Goal: Task Accomplishment & Management: Manage account settings

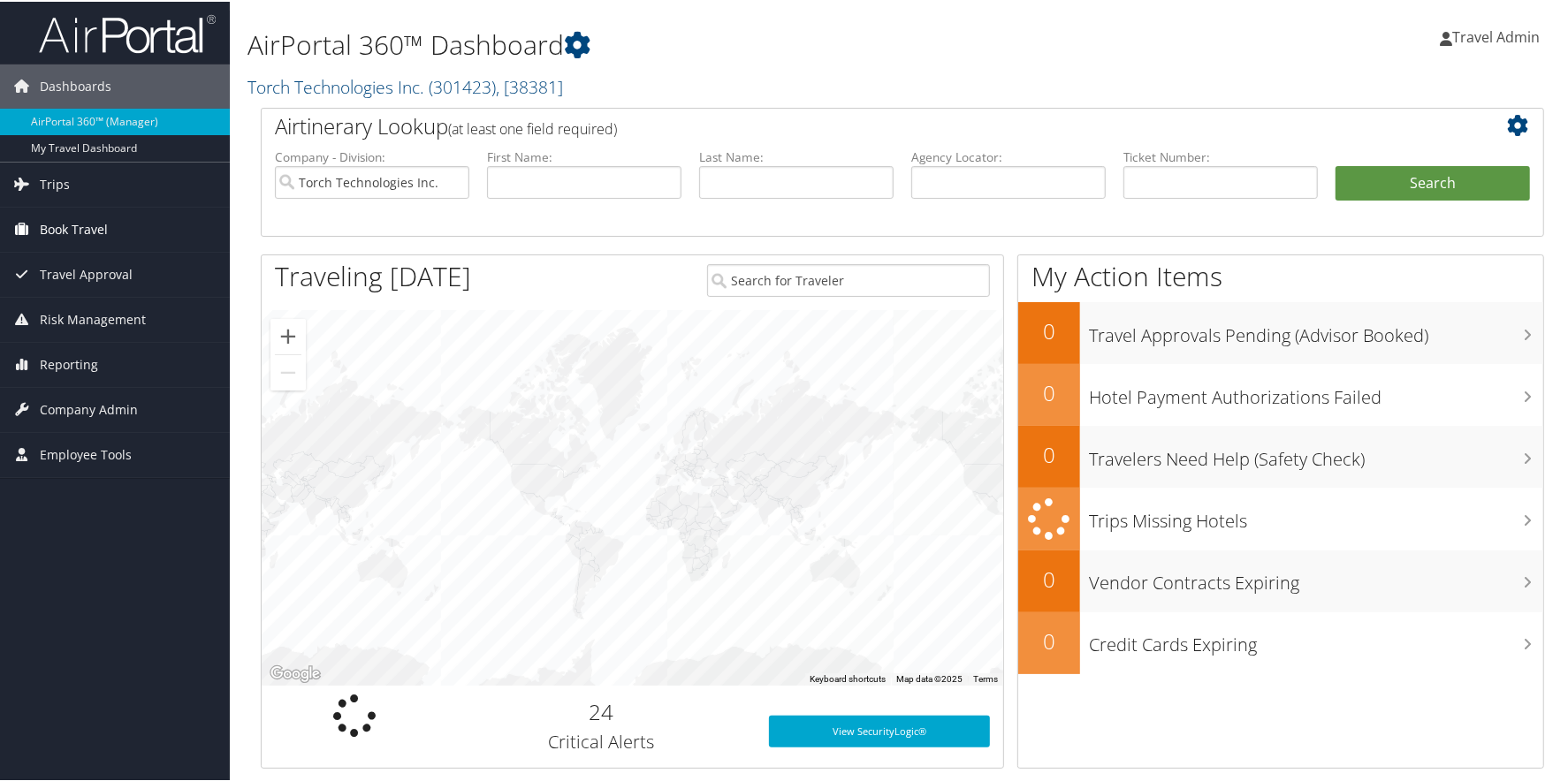
click at [31, 232] on icon at bounding box center [21, 227] width 26 height 26
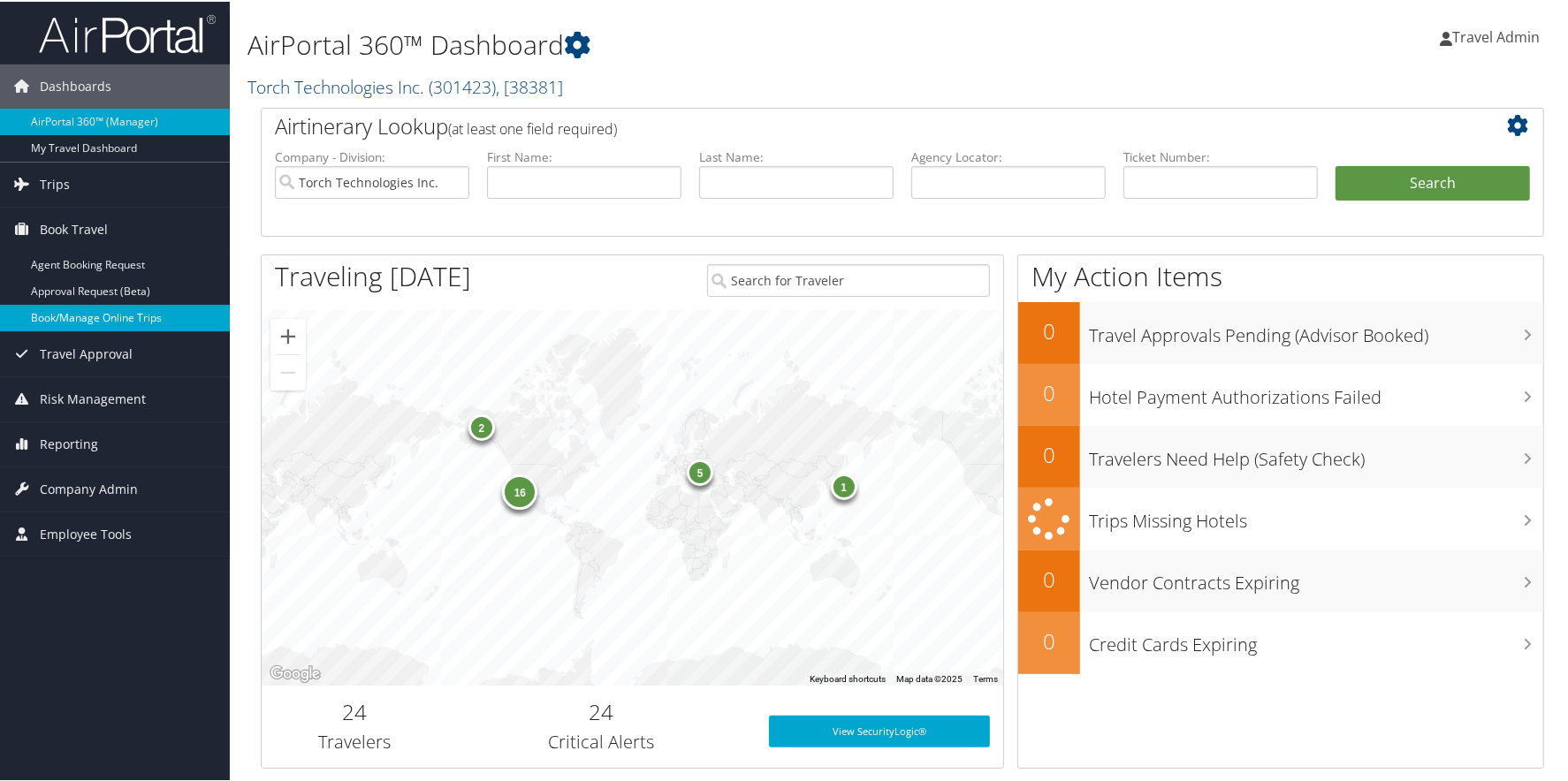
click at [104, 321] on link "Book/Manage Online Trips" at bounding box center [114, 316] width 230 height 26
click at [86, 478] on span "Company Admin" at bounding box center [88, 487] width 98 height 44
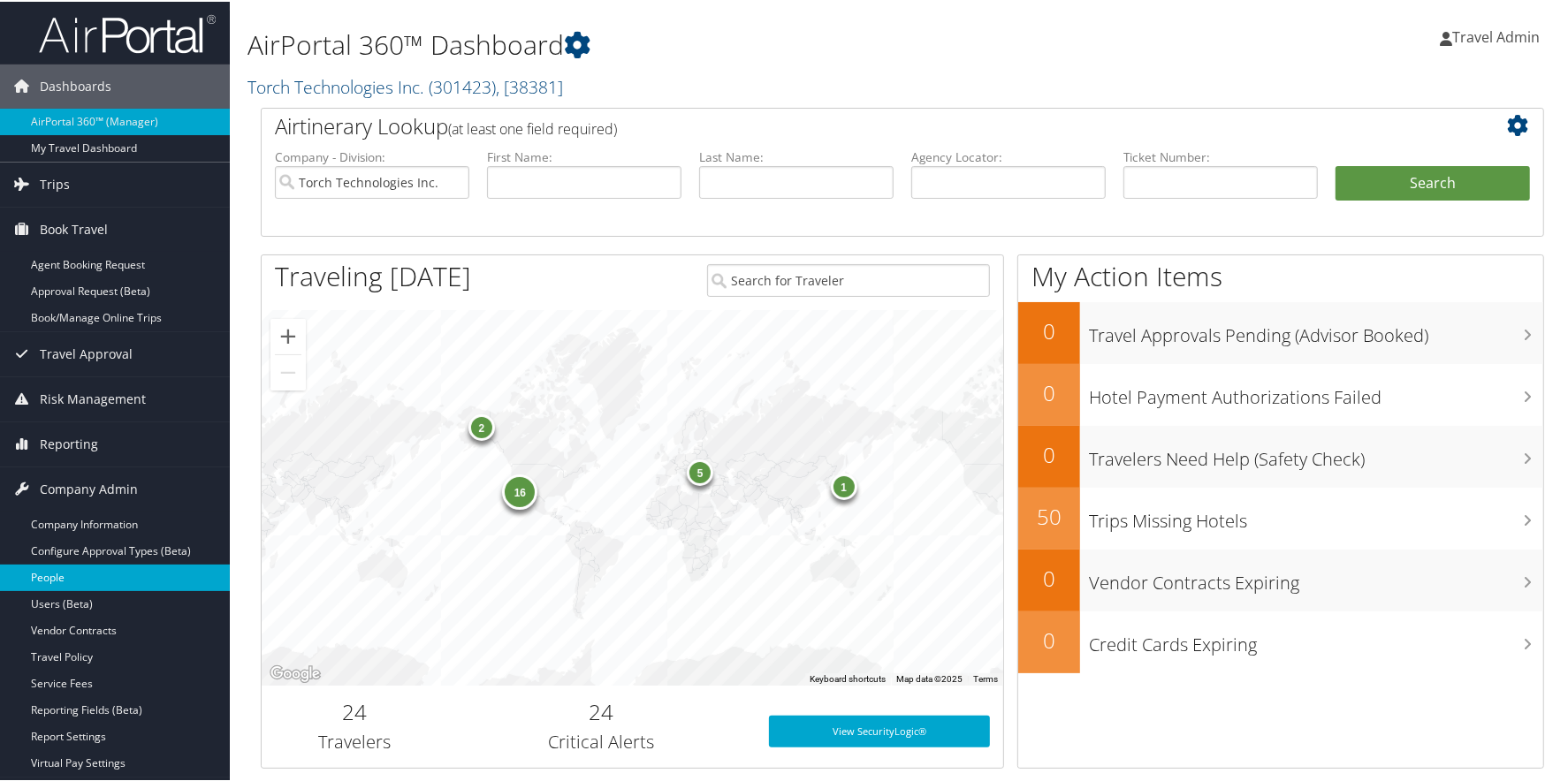
click at [46, 569] on link "People" at bounding box center [114, 576] width 230 height 26
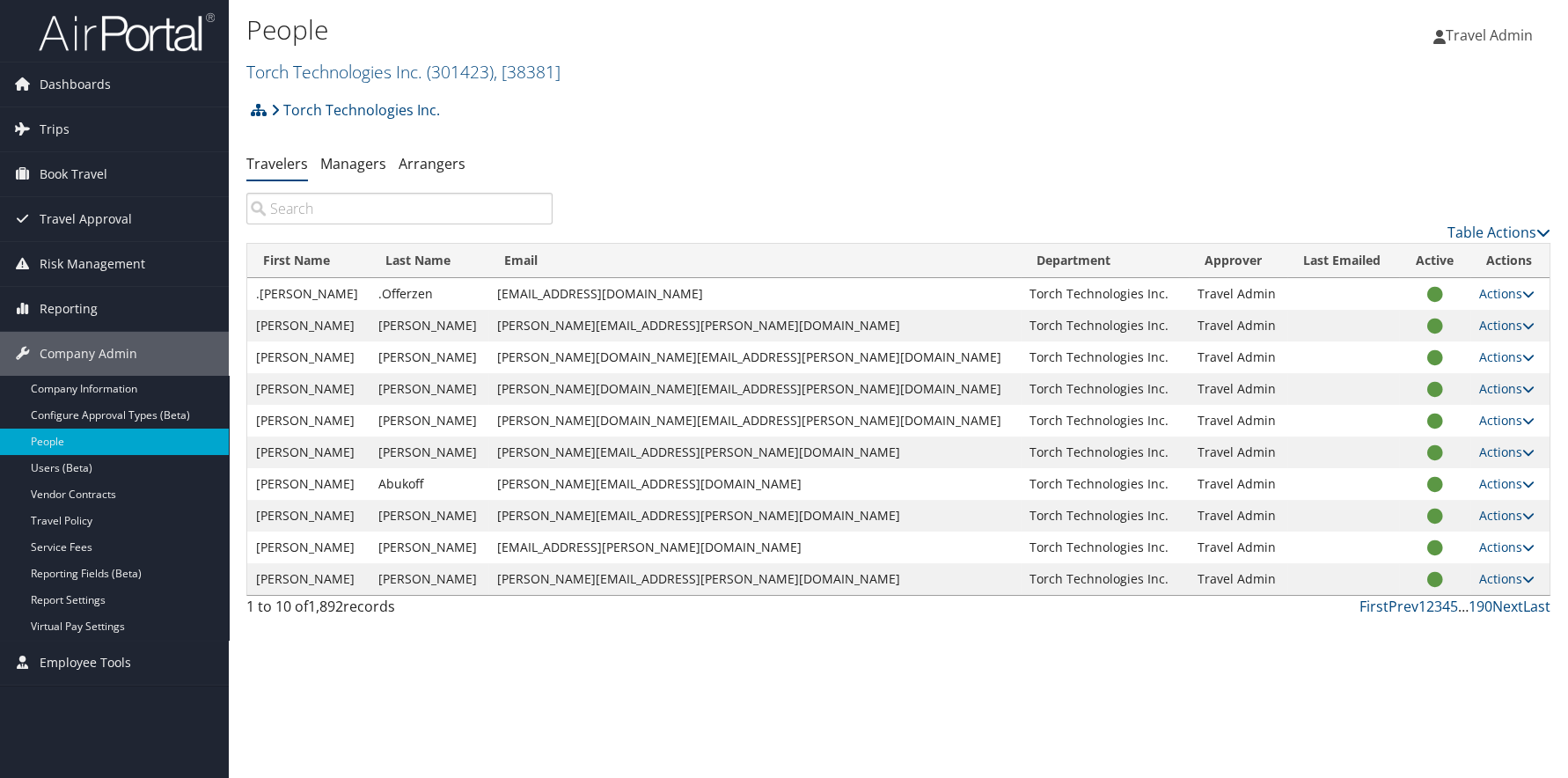
click at [346, 206] on input "search" at bounding box center [399, 209] width 306 height 32
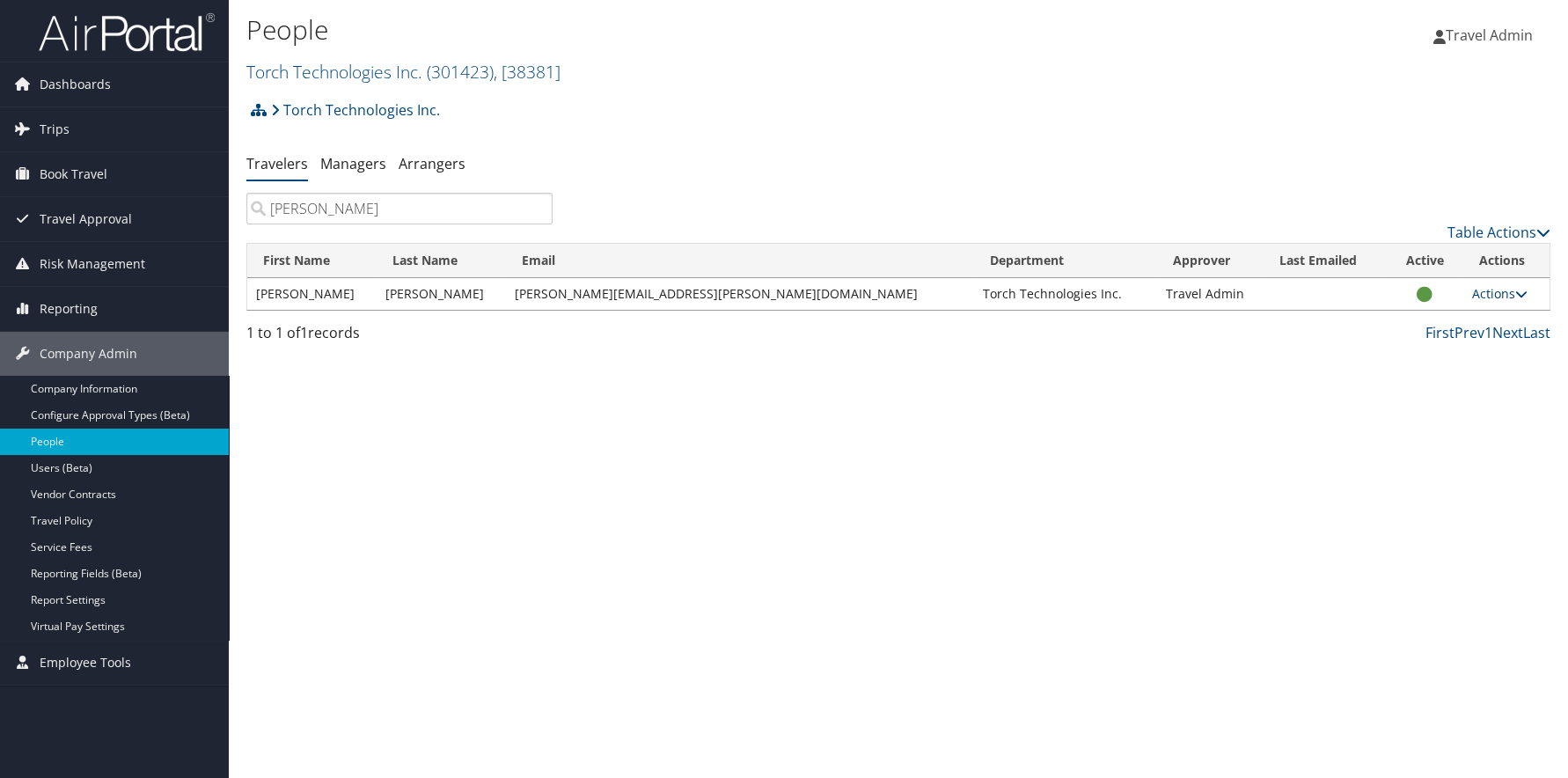
type input "eric farq"
click at [1495, 297] on link "Actions" at bounding box center [1500, 294] width 56 height 17
click at [86, 459] on link "Users (Beta)" at bounding box center [114, 468] width 229 height 26
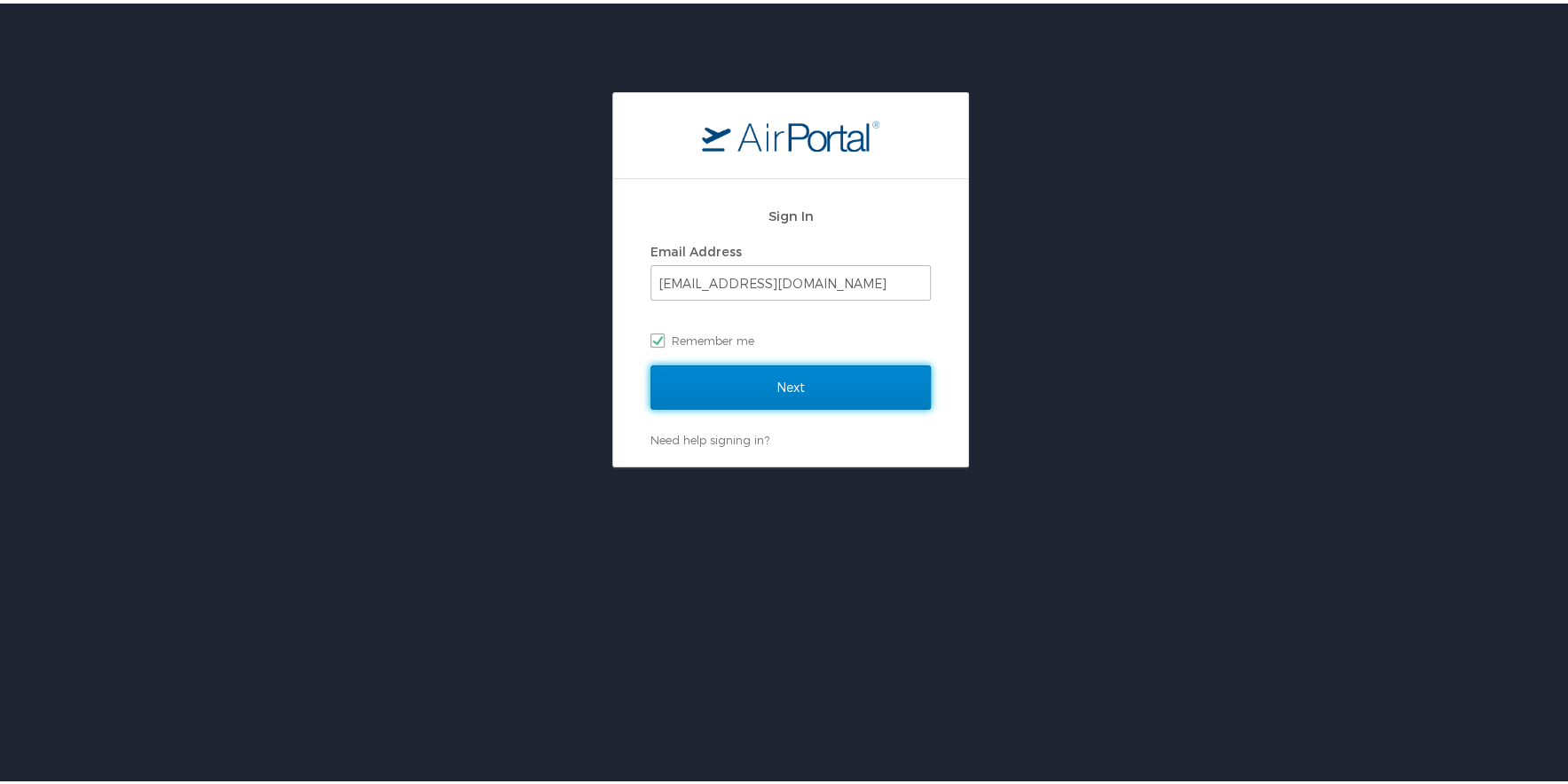
click at [752, 384] on input "Next" at bounding box center [791, 383] width 280 height 44
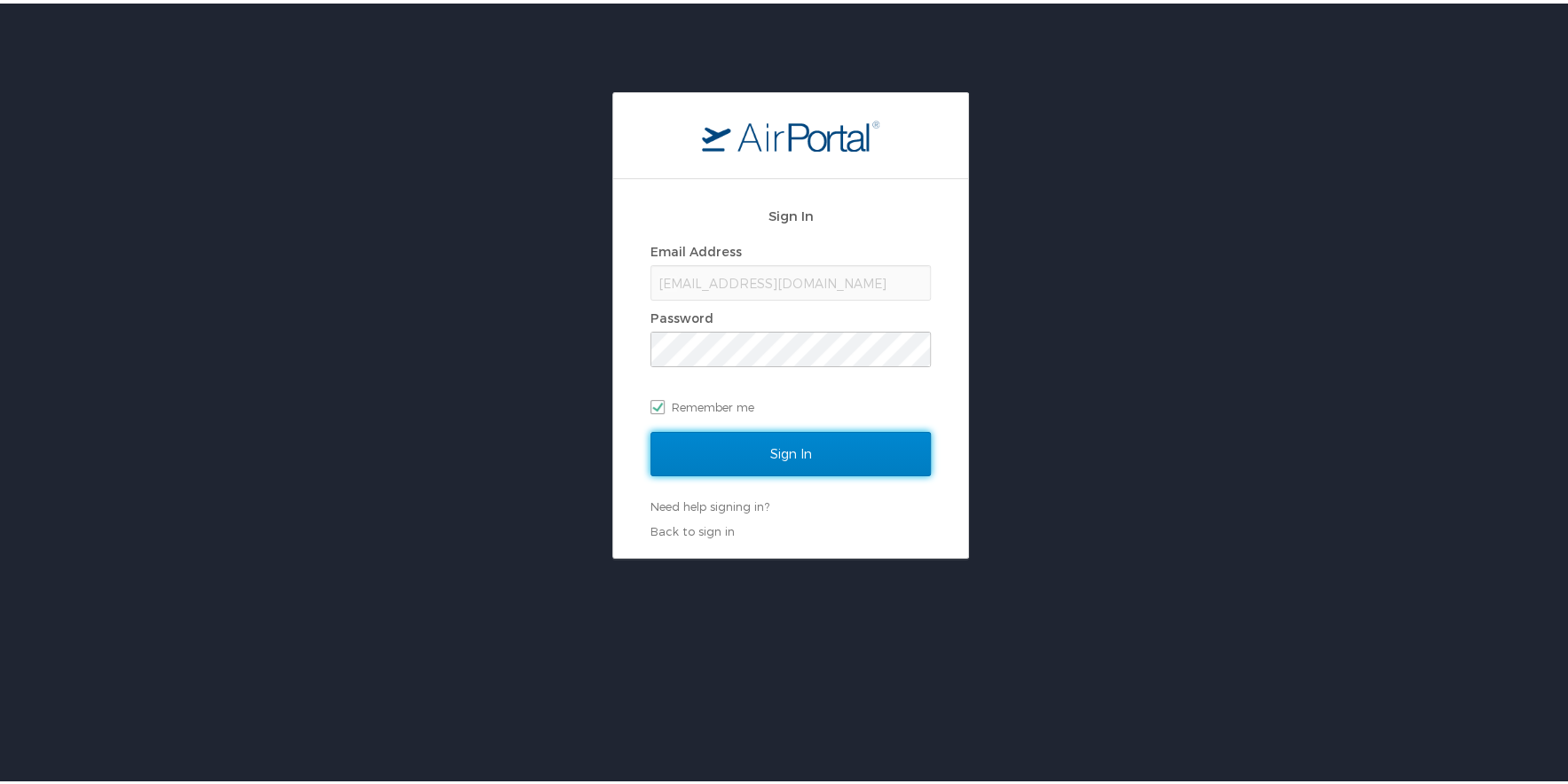
click at [842, 456] on input "Sign In" at bounding box center [791, 450] width 280 height 44
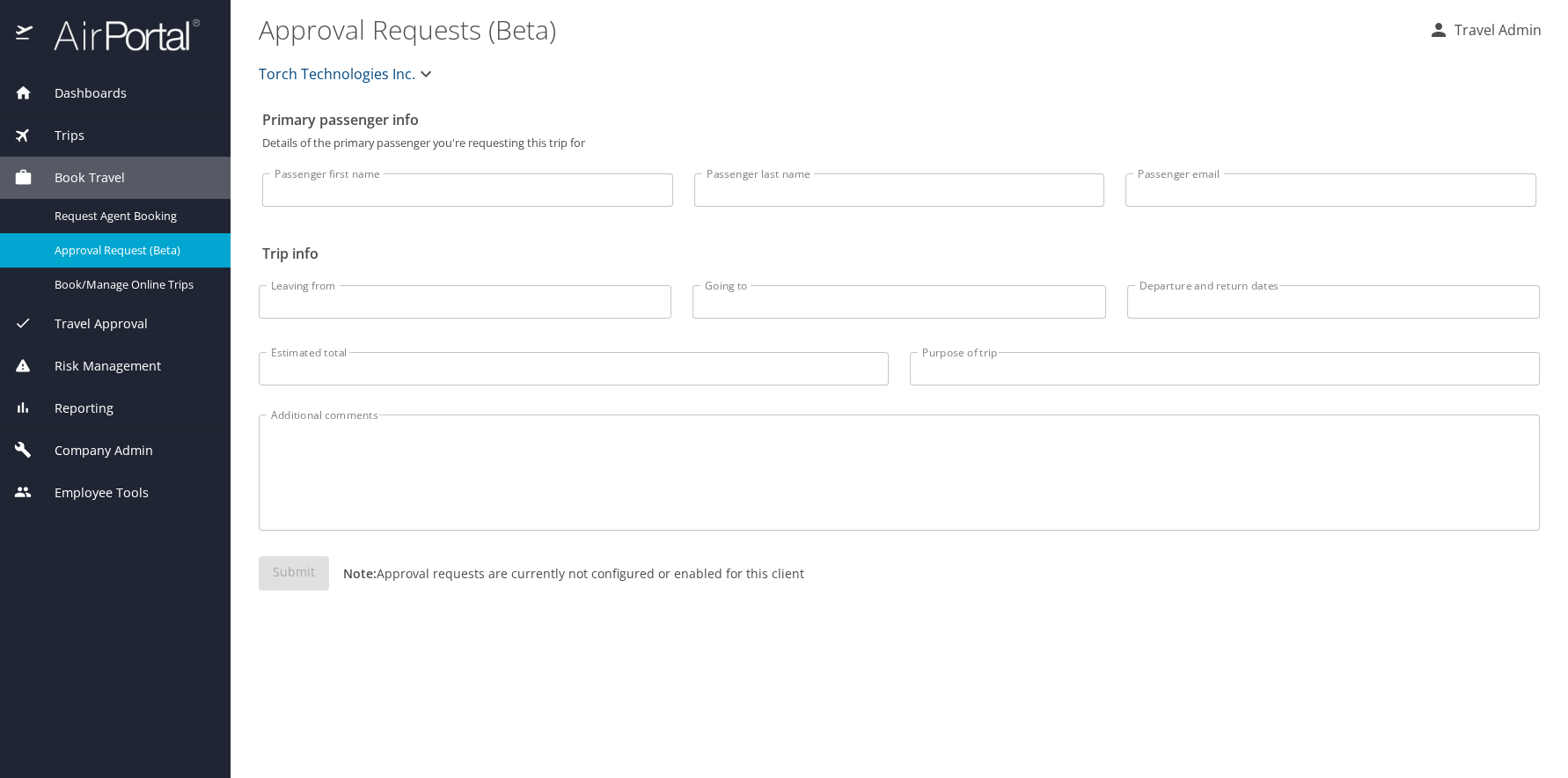
click at [107, 462] on div "Company Admin" at bounding box center [115, 450] width 231 height 43
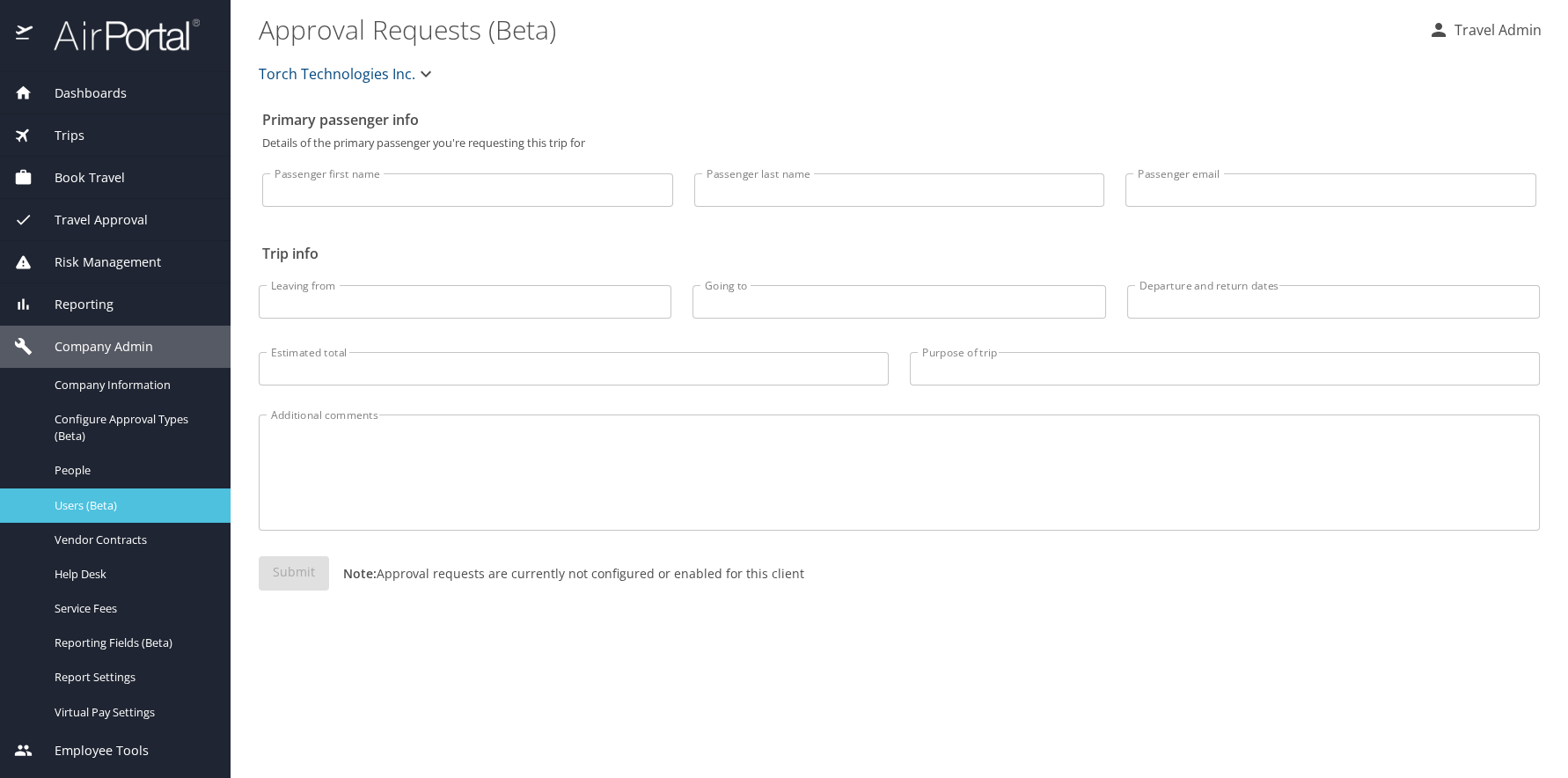
click at [86, 509] on span "Users (Beta)" at bounding box center [132, 506] width 155 height 17
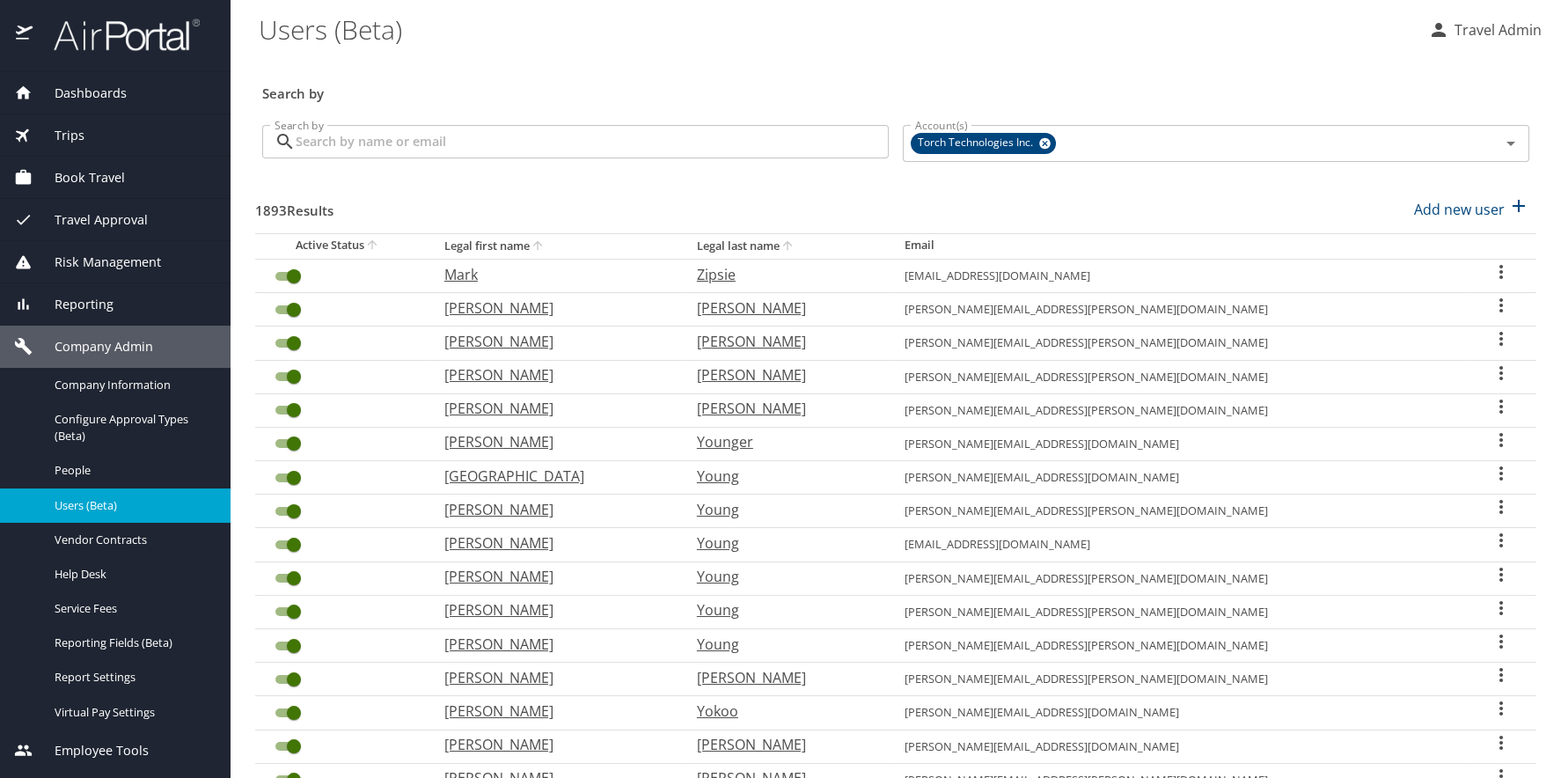
click at [647, 147] on input "Search by" at bounding box center [592, 142] width 593 height 33
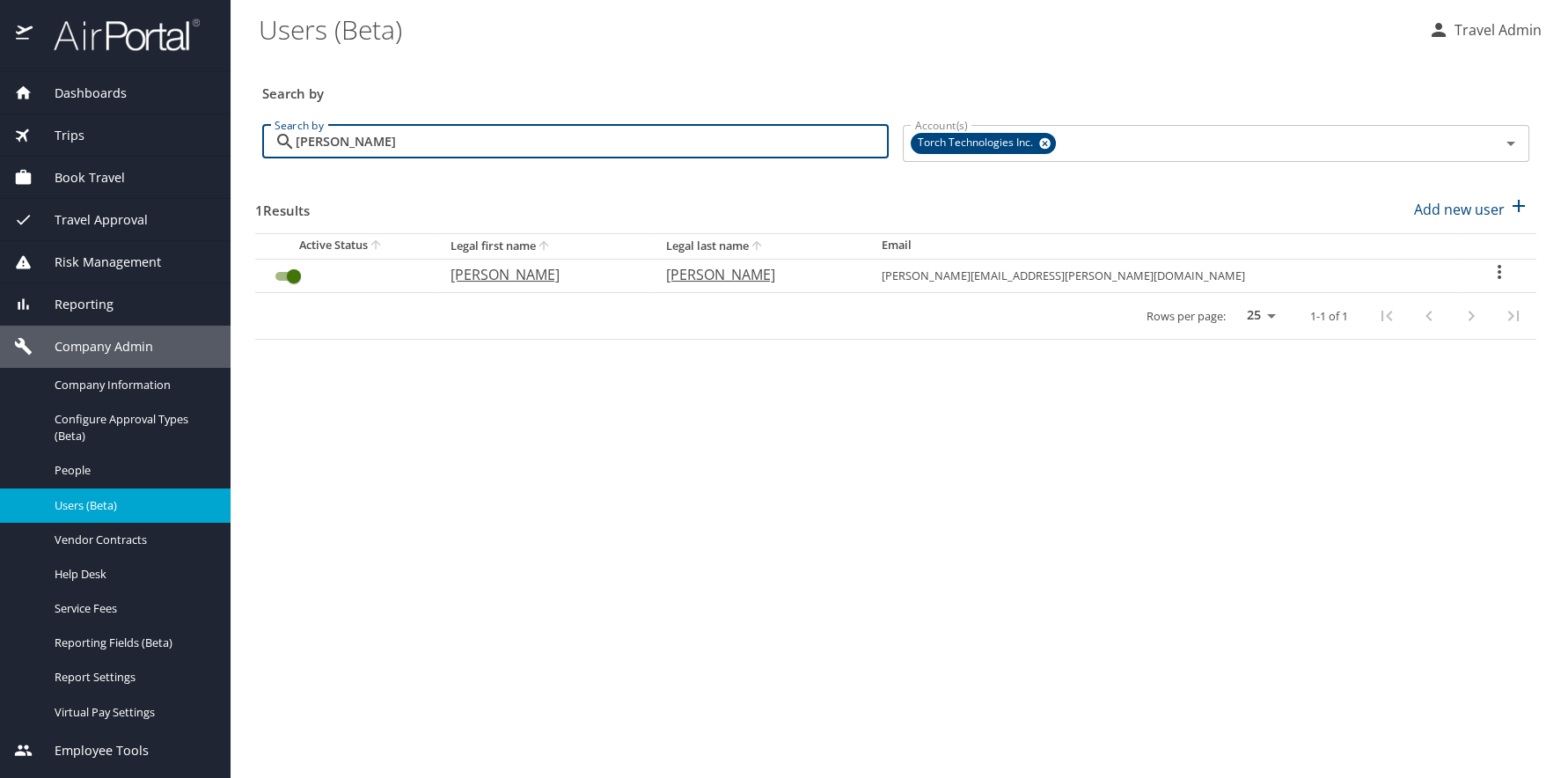
type input "eric farq"
click at [1489, 271] on icon "User Search Table" at bounding box center [1499, 272] width 21 height 21
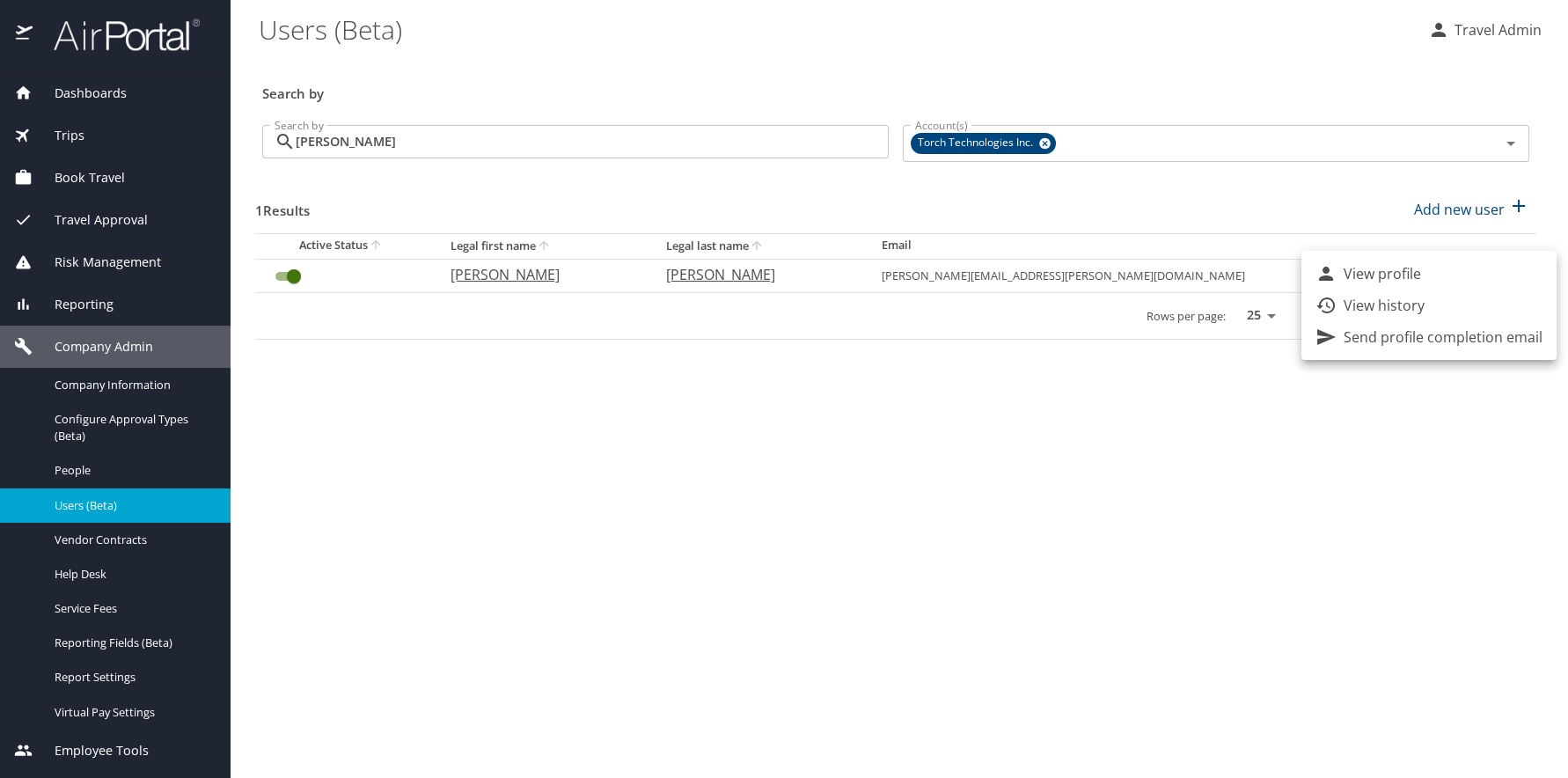
click at [1434, 274] on li "View profile" at bounding box center [1429, 274] width 255 height 32
select select "US"
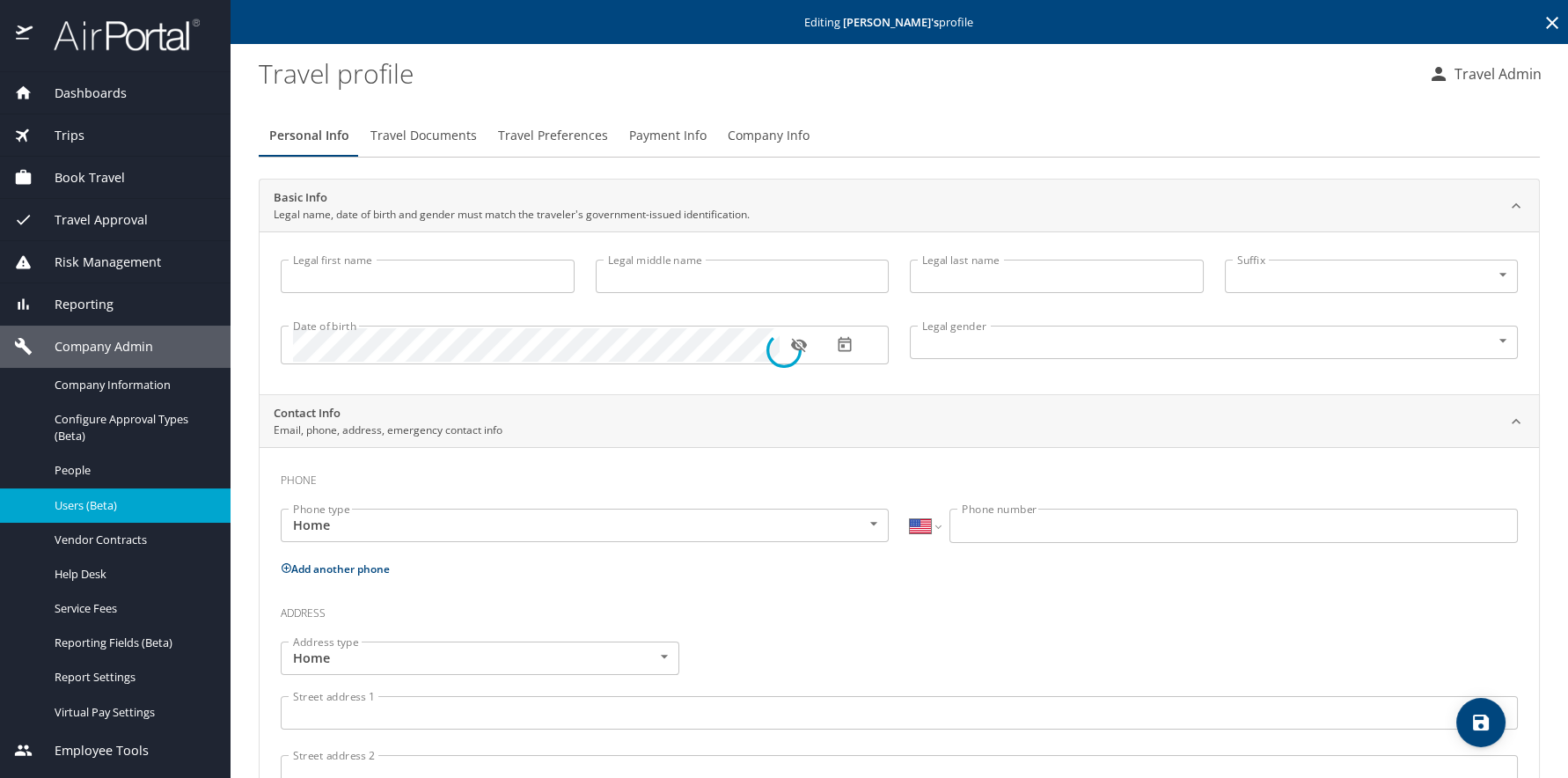
type input "[PERSON_NAME]"
type input "Male"
select select "US"
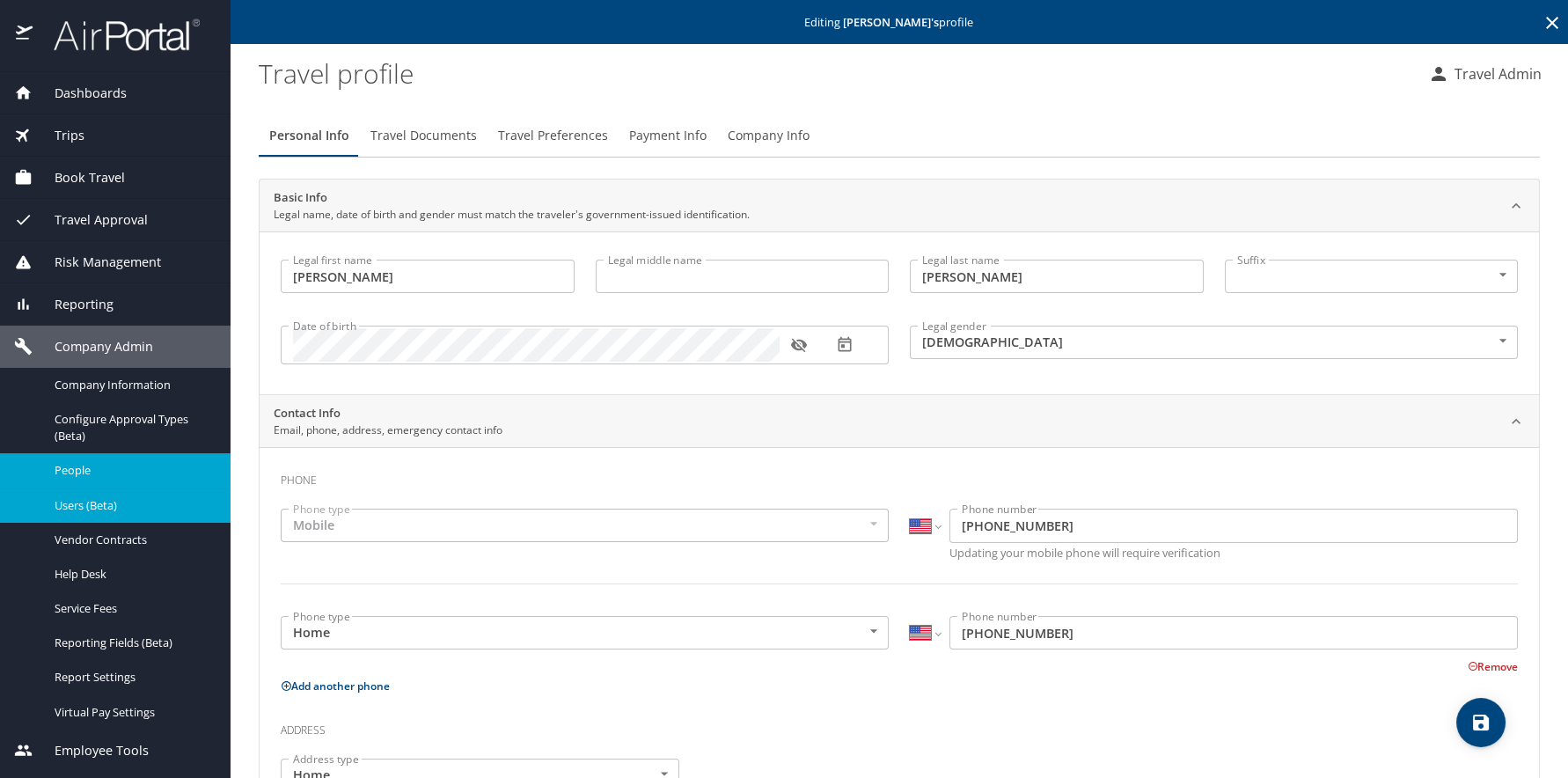
click at [70, 472] on span "People" at bounding box center [132, 471] width 155 height 17
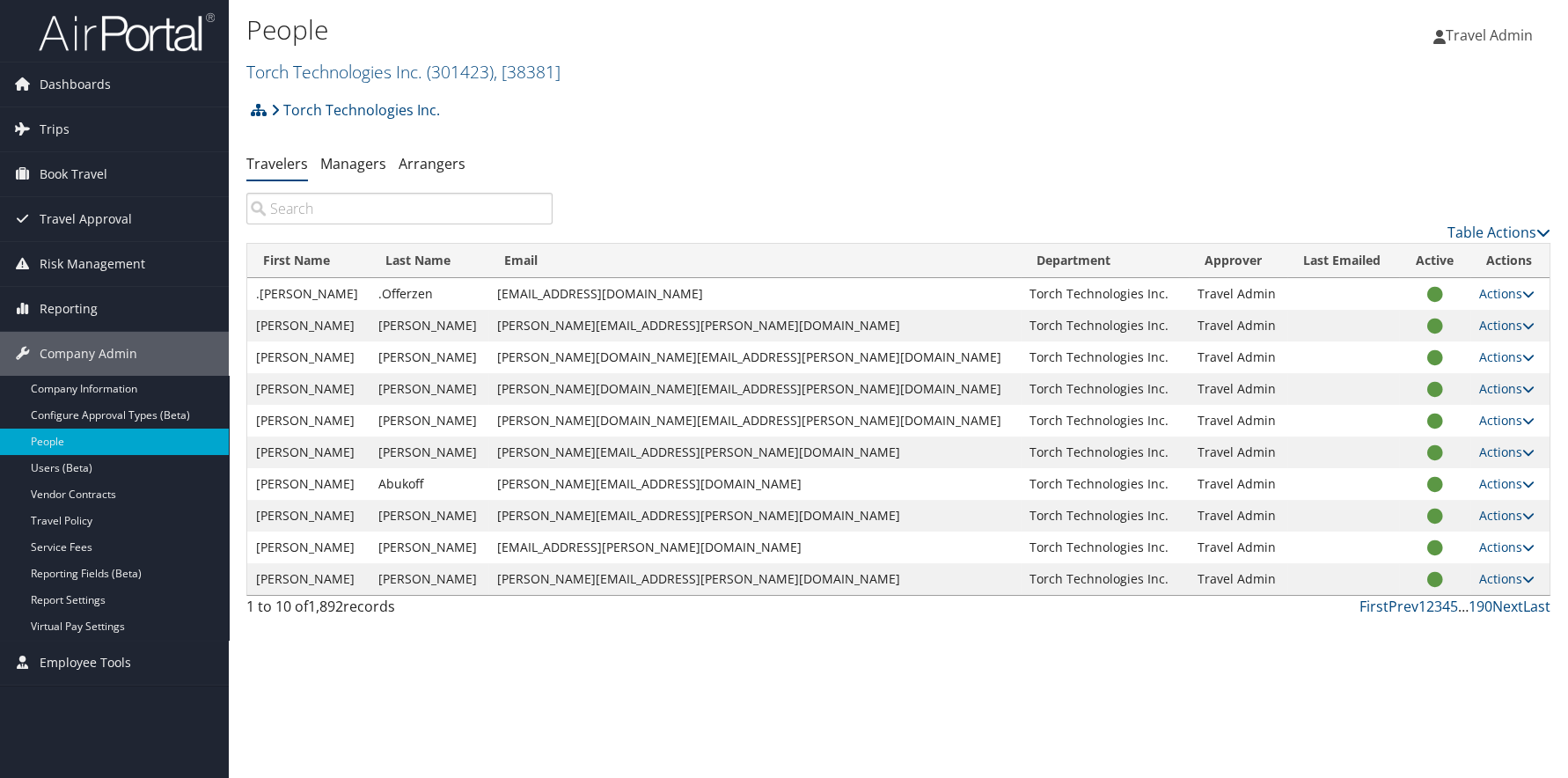
click at [390, 208] on input "search" at bounding box center [399, 209] width 306 height 32
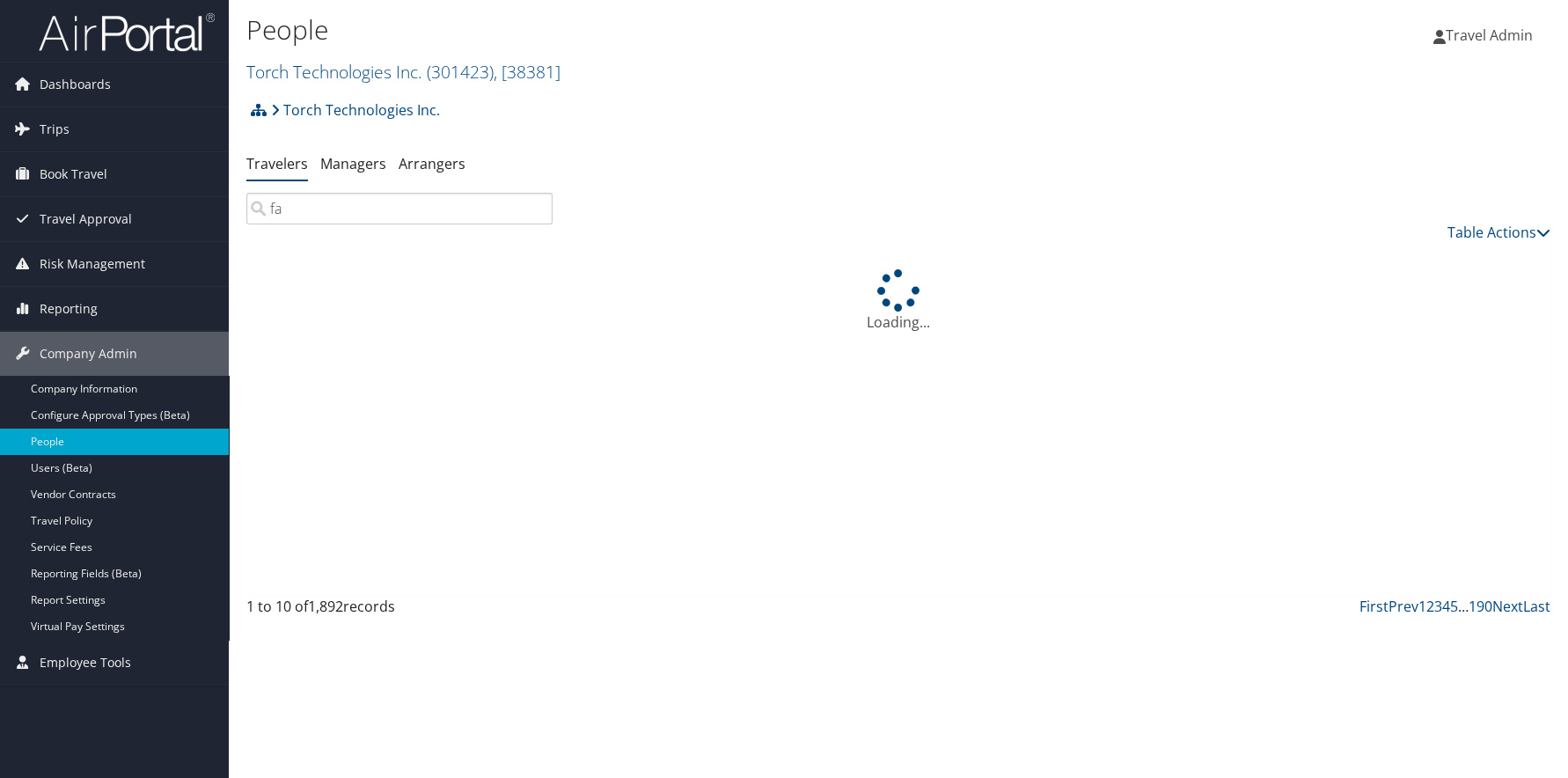
type input "f"
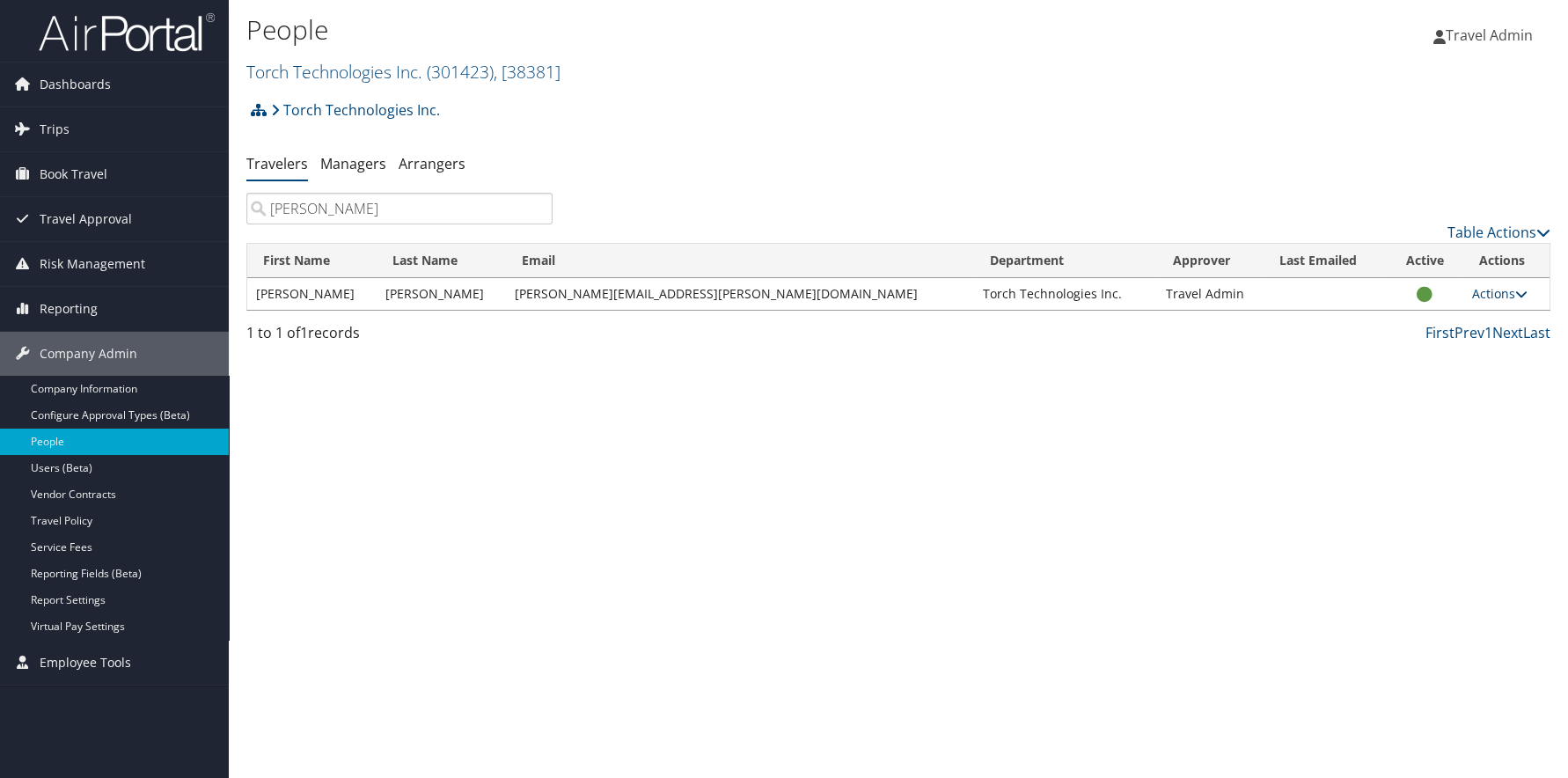
type input "[PERSON_NAME]"
click at [1476, 288] on link "Actions" at bounding box center [1500, 294] width 56 height 17
click at [1423, 317] on link "User Settings" at bounding box center [1435, 320] width 162 height 30
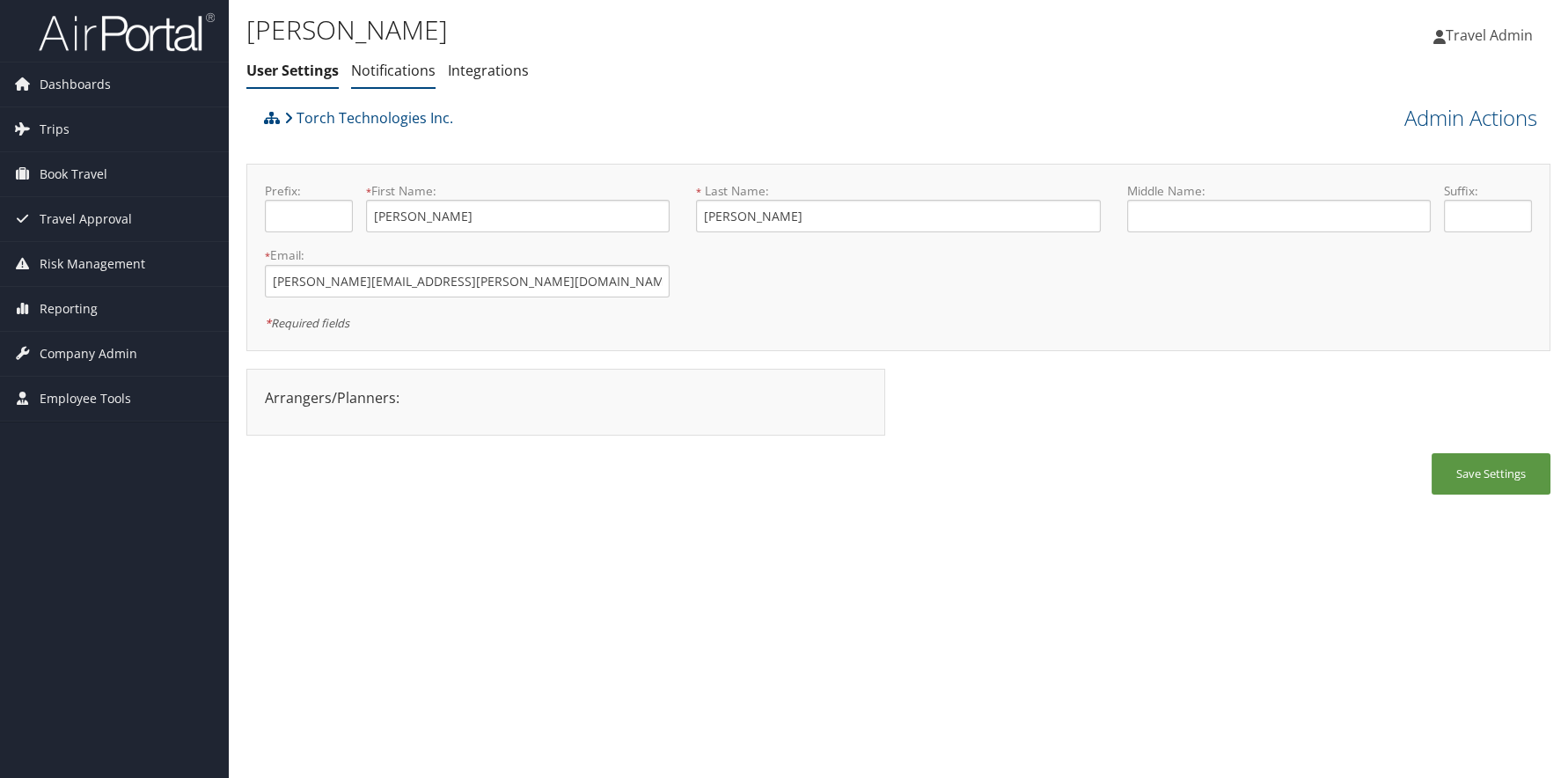
click at [396, 80] on link "Notifications" at bounding box center [393, 70] width 84 height 19
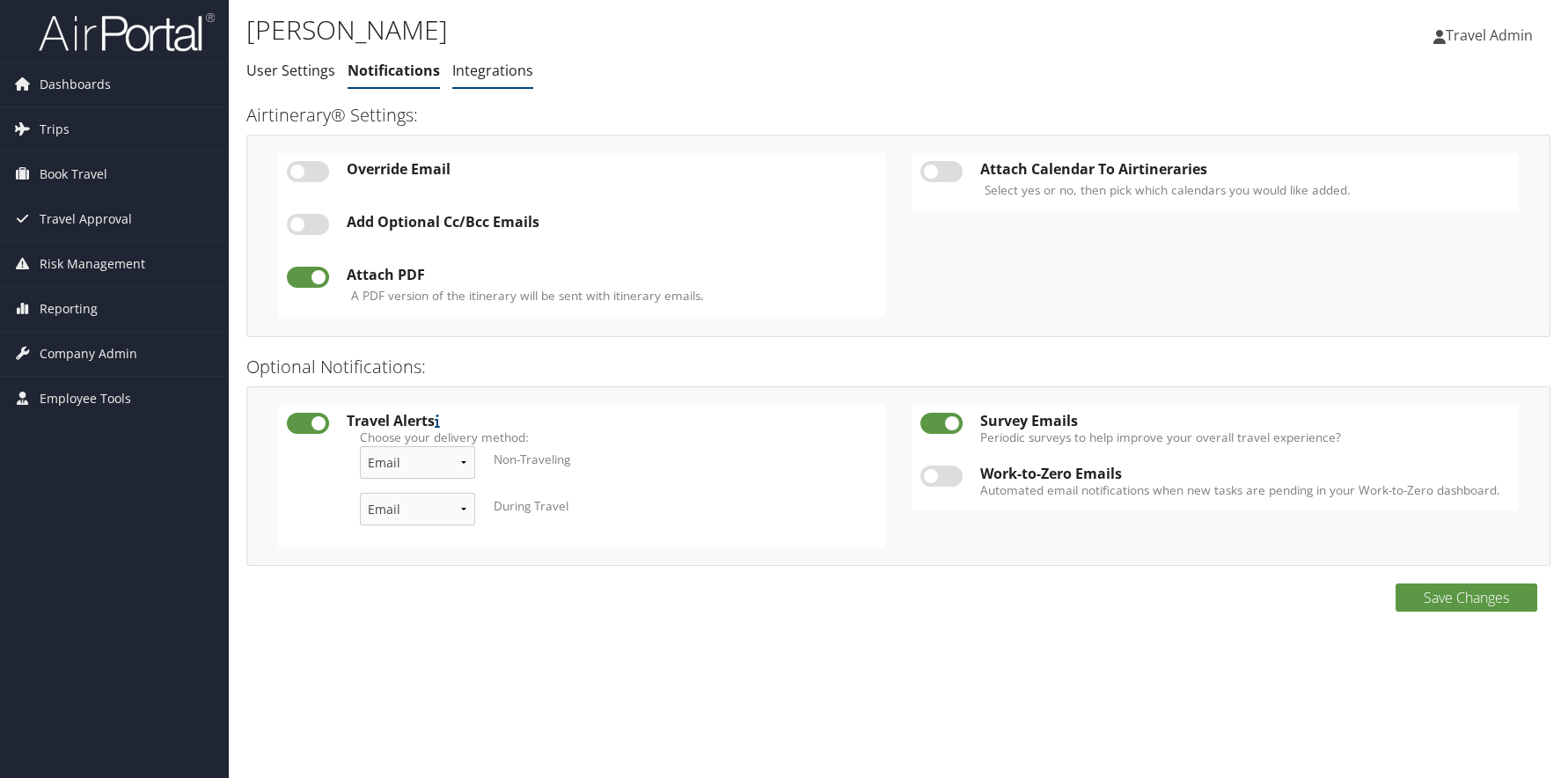
click at [504, 68] on link "Integrations" at bounding box center [492, 70] width 81 height 19
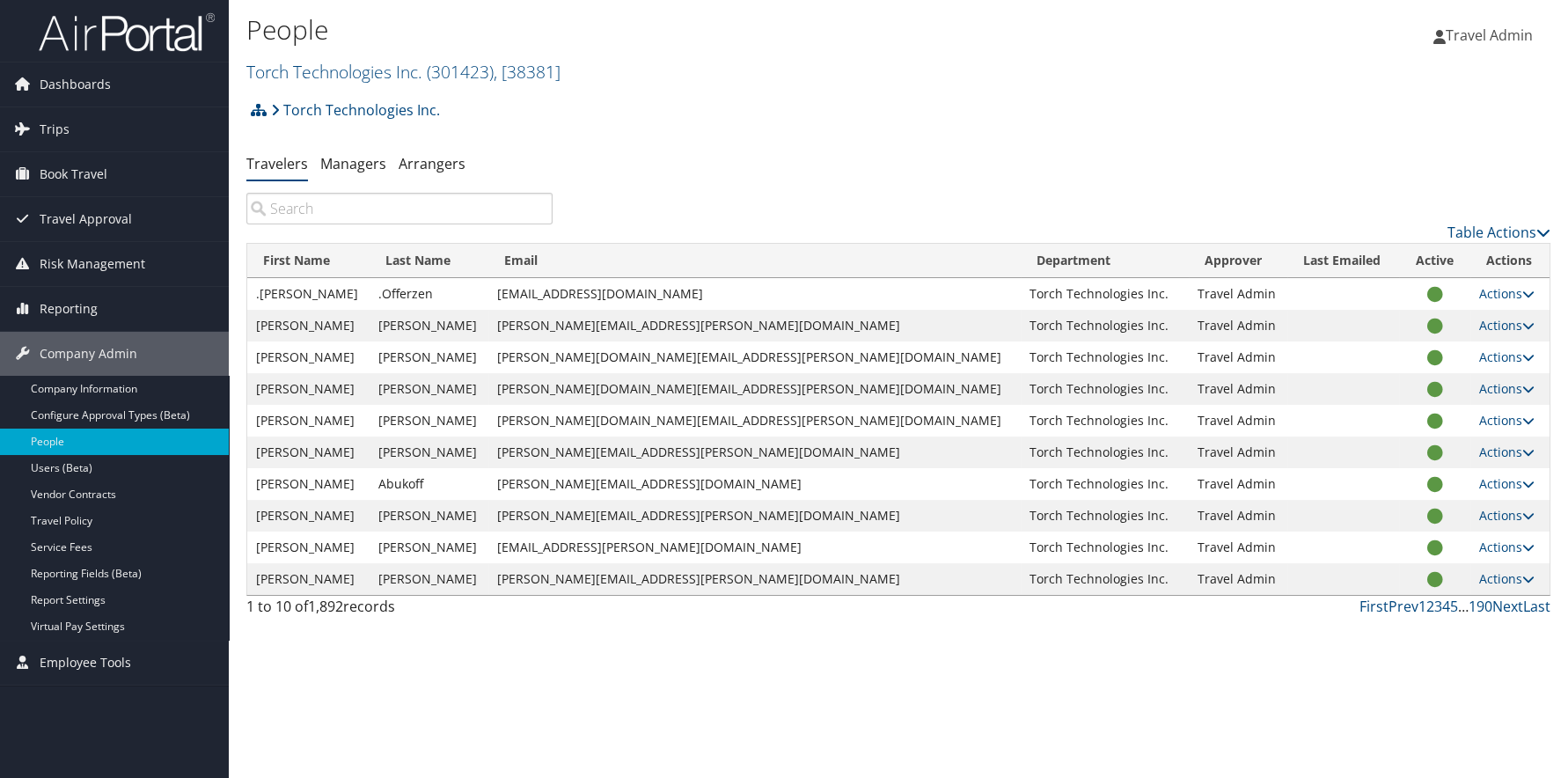
click at [394, 208] on input "search" at bounding box center [399, 209] width 306 height 32
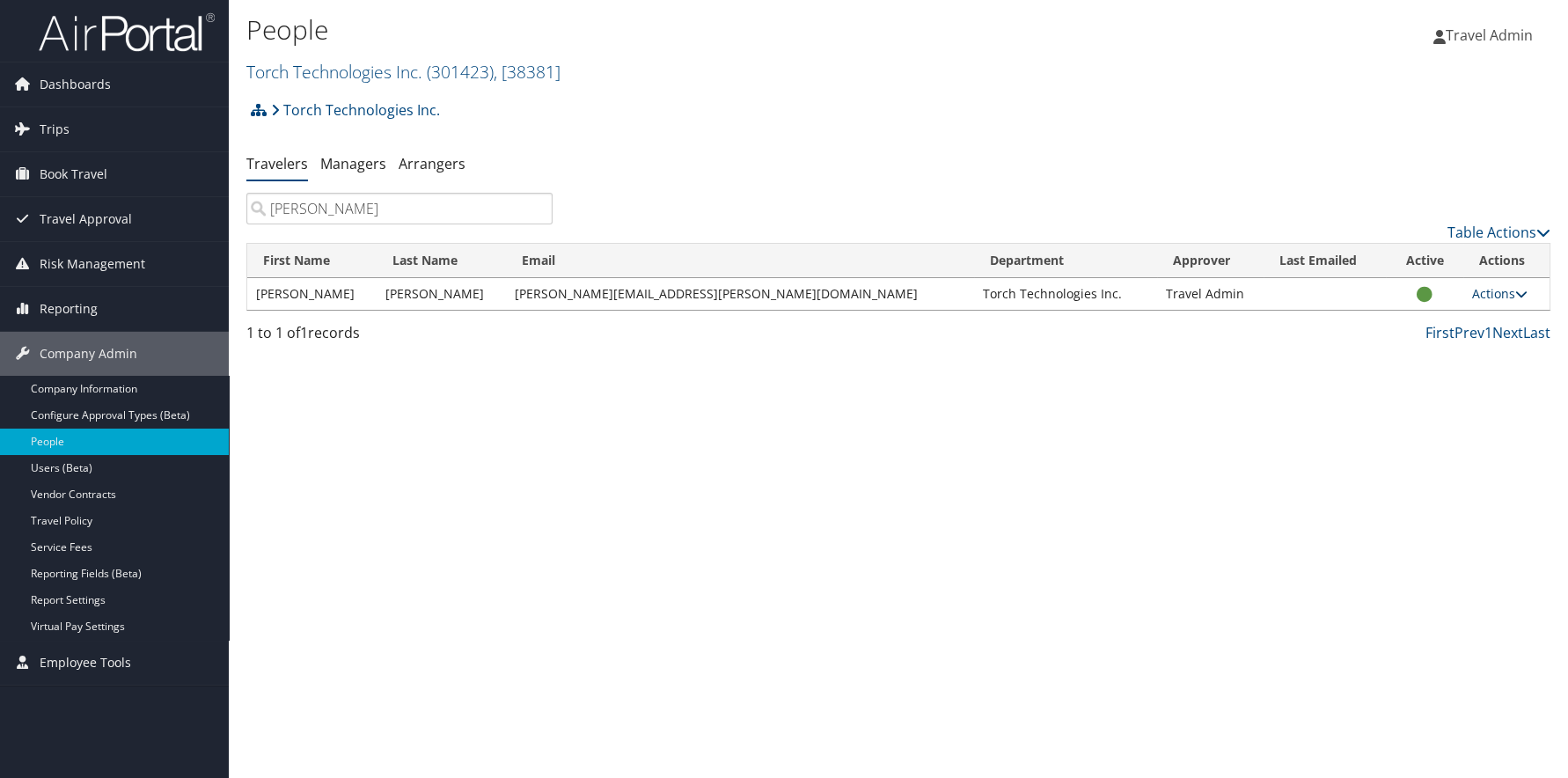
type input "eric far"
click at [1507, 288] on link "Actions" at bounding box center [1500, 294] width 56 height 17
click at [1407, 349] on link "View Profile" at bounding box center [1435, 350] width 162 height 30
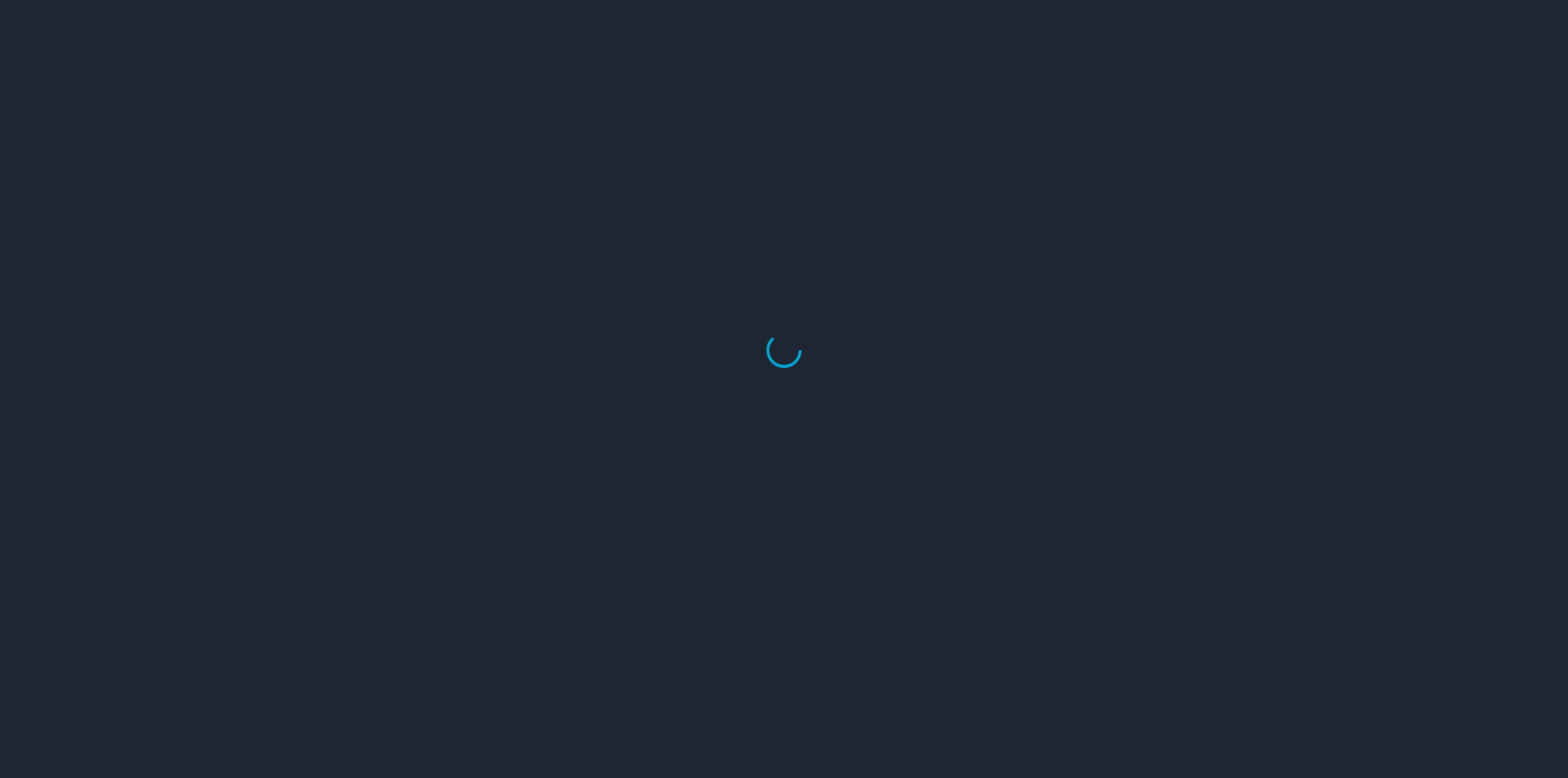
select select "US"
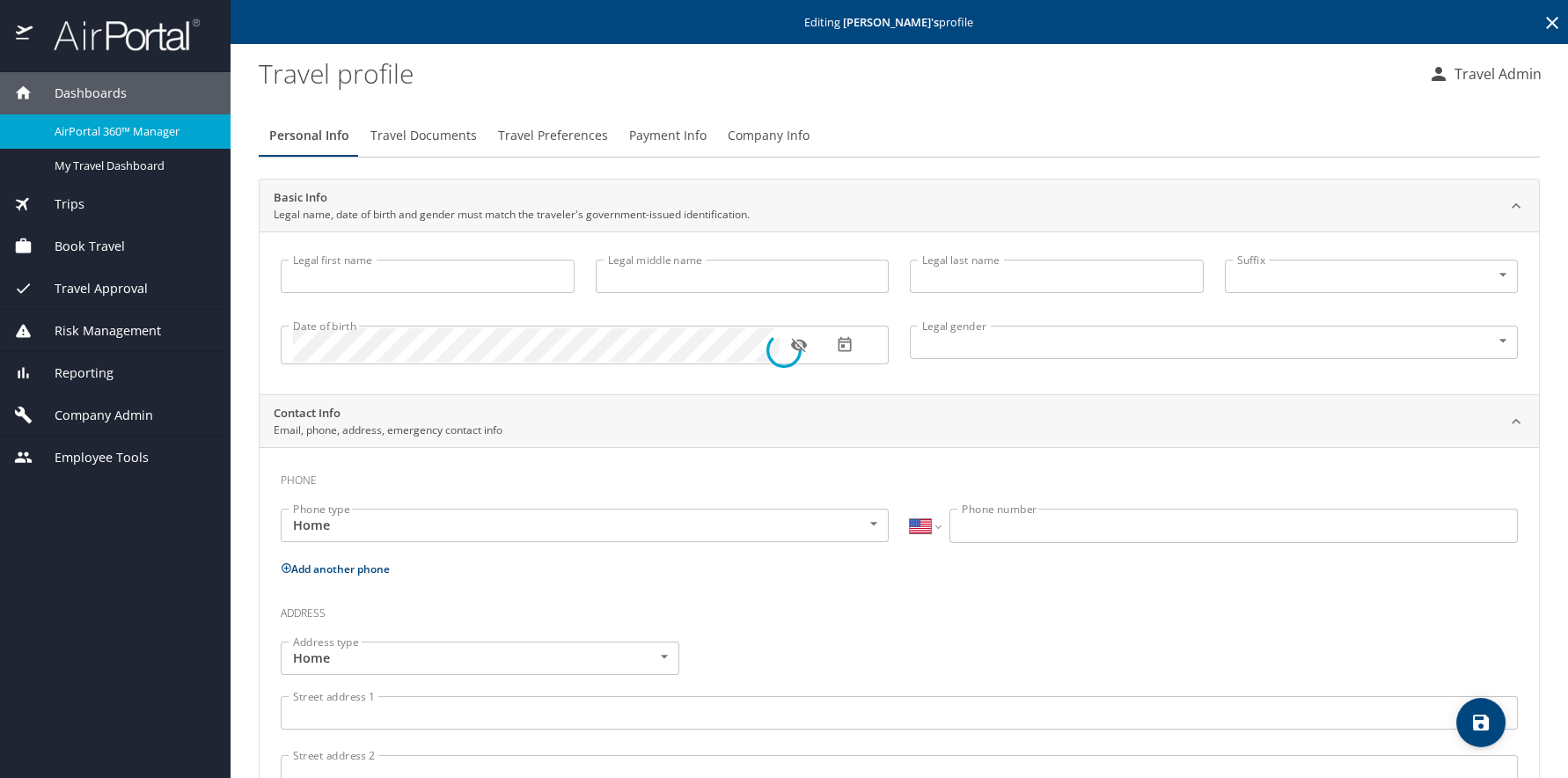
type input "[PERSON_NAME]"
type input "Male"
select select "US"
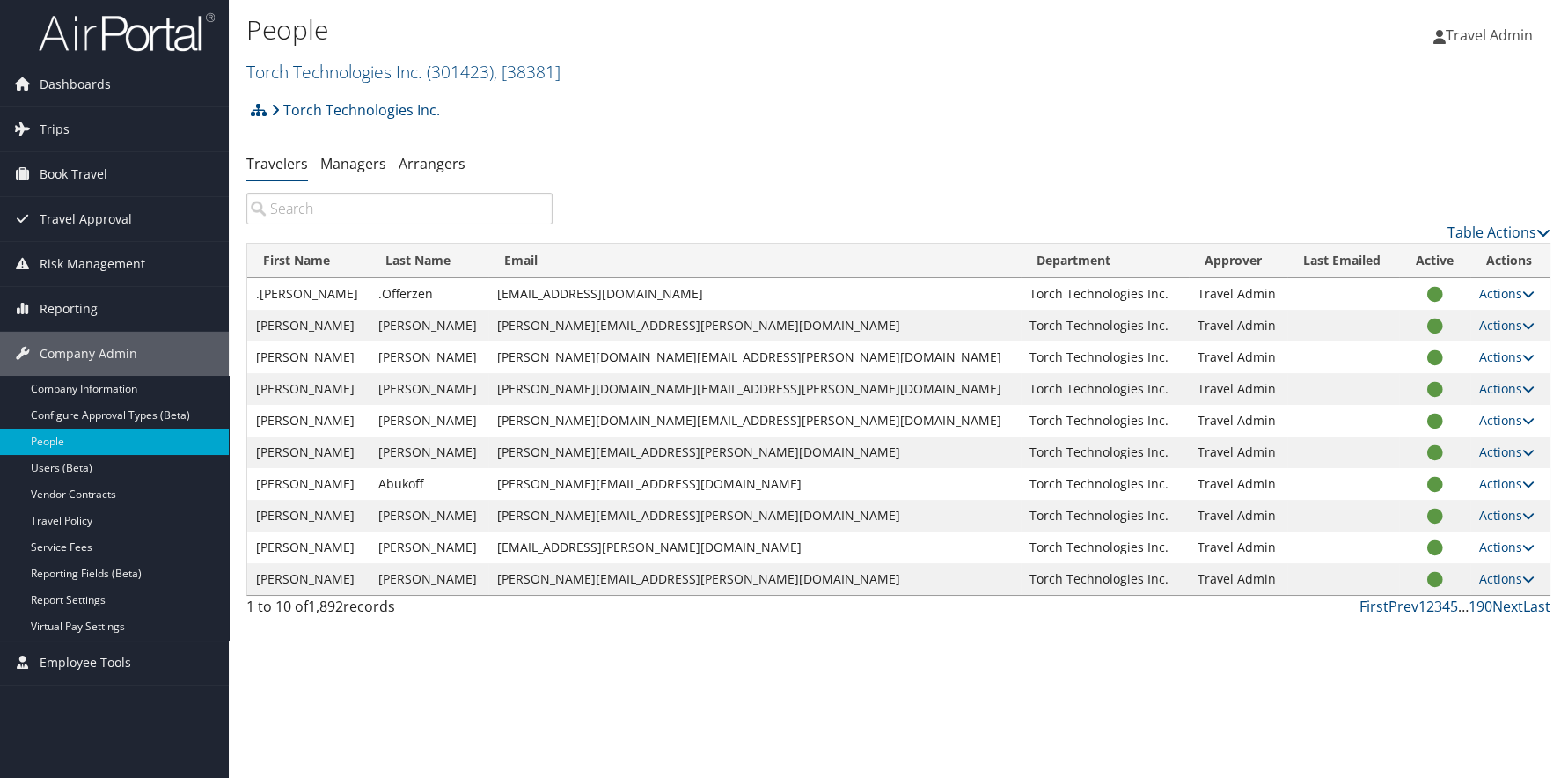
click at [461, 207] on input "search" at bounding box center [399, 209] width 306 height 32
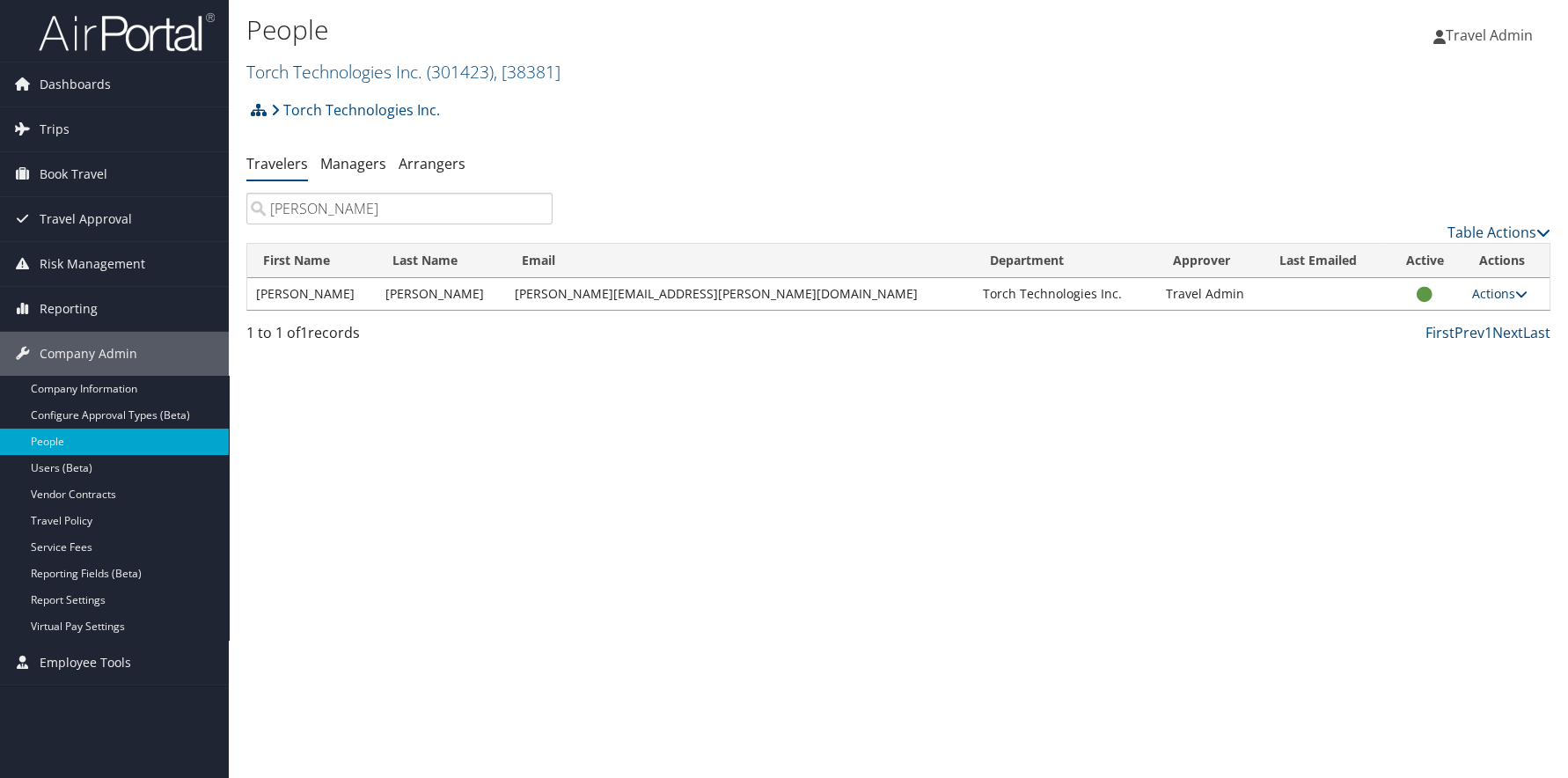
type input "[PERSON_NAME]"
click at [1500, 288] on link "Actions" at bounding box center [1500, 294] width 56 height 17
click at [1441, 411] on link "Reset User's Password" at bounding box center [1435, 409] width 162 height 30
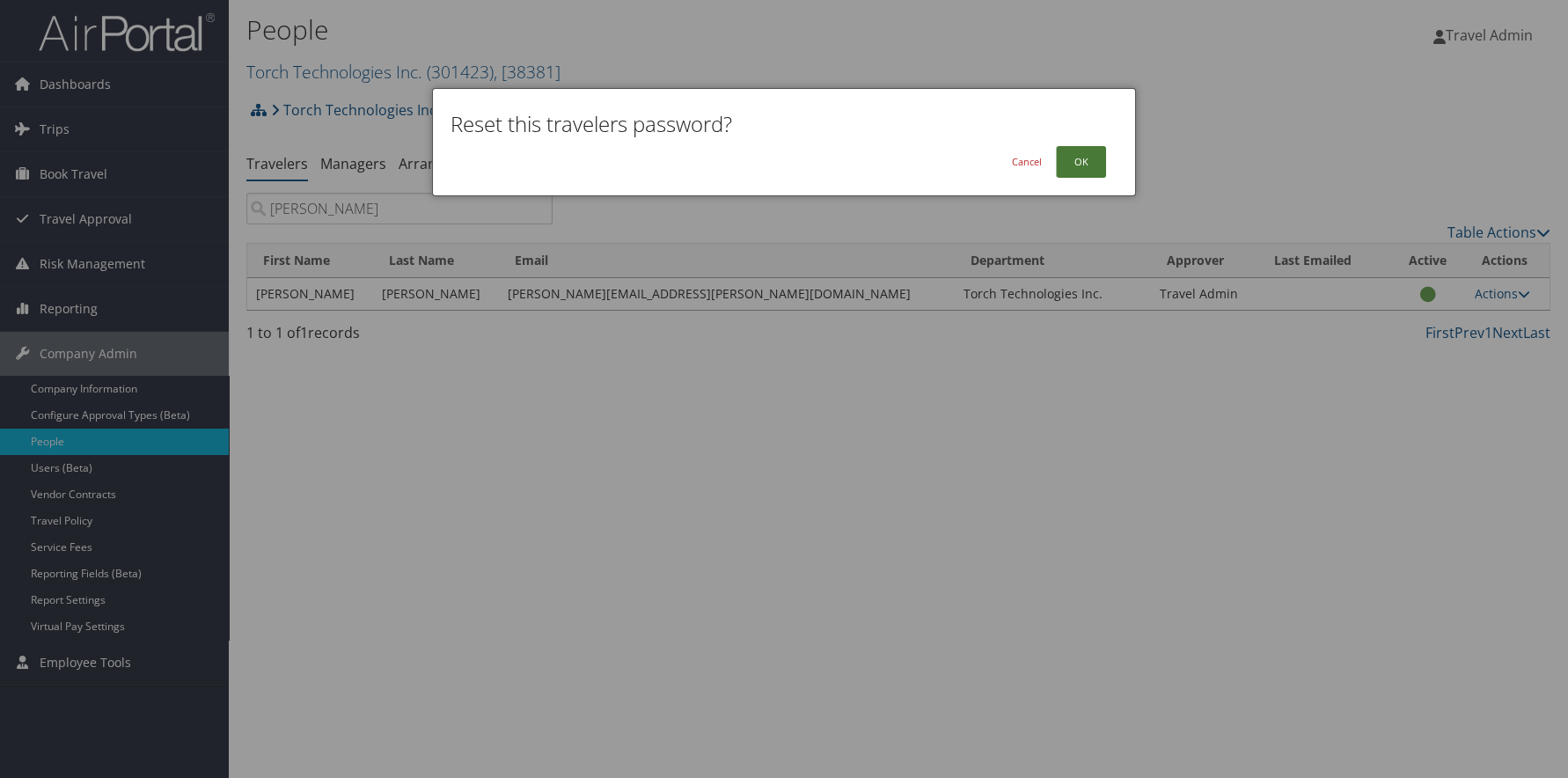
click at [1096, 156] on button "OK" at bounding box center [1081, 162] width 50 height 32
